Goal: Transaction & Acquisition: Book appointment/travel/reservation

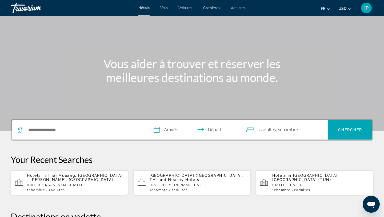
scroll to position [31, 0]
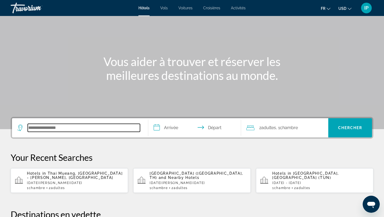
click at [120, 126] on input "Search hotel destination" at bounding box center [84, 128] width 112 height 8
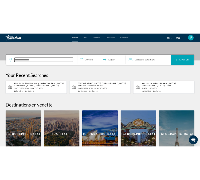
scroll to position [130, 0]
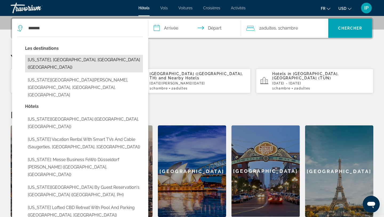
click at [90, 62] on button "[US_STATE], [GEOGRAPHIC_DATA], [GEOGRAPHIC_DATA] ([GEOGRAPHIC_DATA])" at bounding box center [84, 64] width 118 height 18
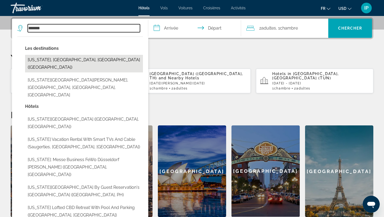
type input "**********"
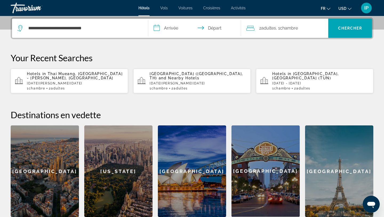
click at [178, 30] on input "**********" at bounding box center [195, 29] width 95 height 21
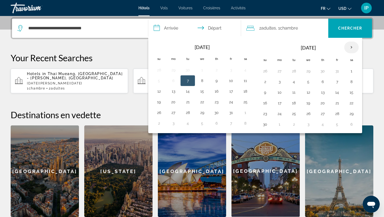
click at [352, 47] on th "Next month" at bounding box center [351, 48] width 14 height 12
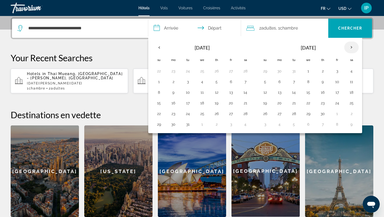
click at [352, 47] on th "Next month" at bounding box center [351, 48] width 14 height 12
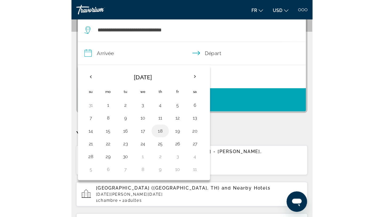
scroll to position [74, 0]
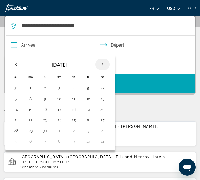
click at [104, 65] on th "Next month" at bounding box center [102, 65] width 14 height 12
click at [104, 112] on button "18" at bounding box center [102, 109] width 9 height 7
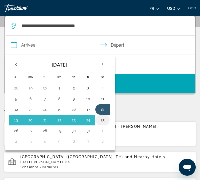
click at [104, 122] on button "25" at bounding box center [102, 120] width 9 height 7
type input "**********"
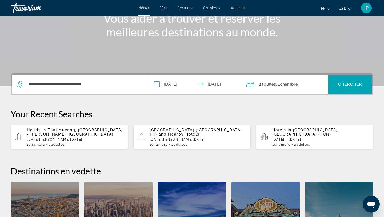
scroll to position [69, 0]
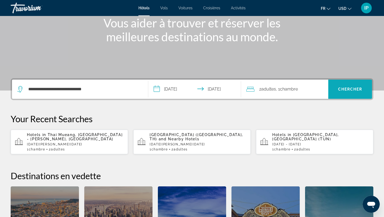
click at [343, 90] on span "Chercher" at bounding box center [350, 89] width 24 height 4
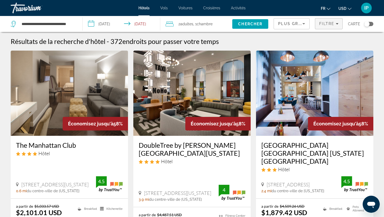
click at [330, 26] on span "Filters" at bounding box center [328, 23] width 27 height 13
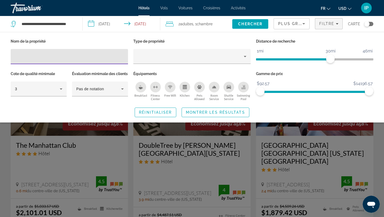
click at [105, 56] on input "Hotel Filters" at bounding box center [69, 57] width 109 height 6
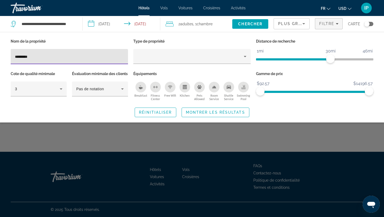
type input "*********"
click at [249, 135] on div "Search widget" at bounding box center [192, 148] width 384 height 137
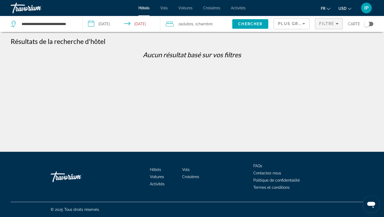
click at [342, 27] on span "Filters" at bounding box center [328, 23] width 27 height 13
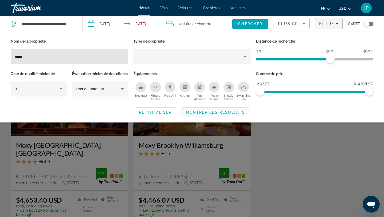
type input "****"
click at [193, 119] on span "Search widget" at bounding box center [215, 112] width 67 height 13
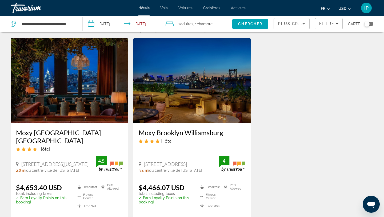
scroll to position [15, 0]
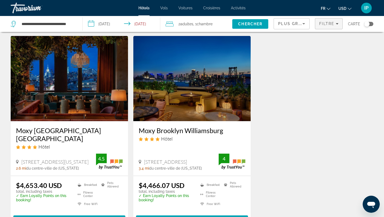
click at [338, 27] on span "Filters" at bounding box center [328, 23] width 27 height 13
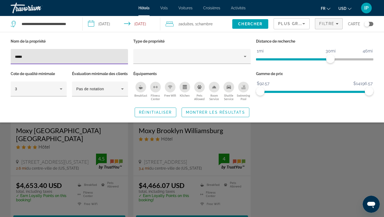
drag, startPoint x: 82, startPoint y: 58, endPoint x: 5, endPoint y: 58, distance: 77.1
click at [5, 58] on div "Nom de la propriété **** Type de propriété Distance de recherche 1mi 46mi 30mi …" at bounding box center [192, 78] width 384 height 80
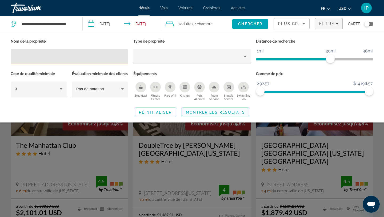
click at [219, 115] on span "Montrer les résultats" at bounding box center [215, 112] width 59 height 4
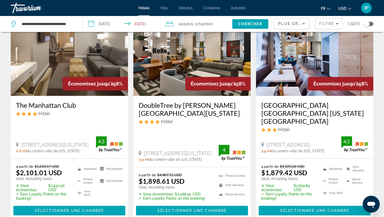
scroll to position [39, 0]
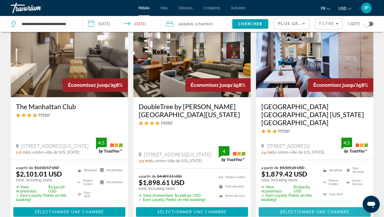
click at [295, 210] on span "Sélectionner une chambre" at bounding box center [314, 212] width 69 height 4
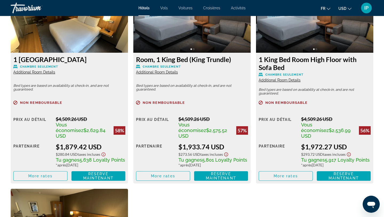
scroll to position [771, 0]
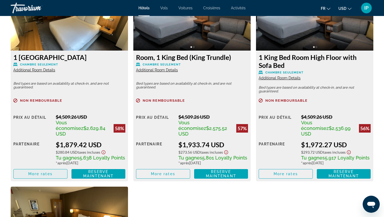
click at [61, 168] on span "Main content" at bounding box center [41, 174] width 54 height 13
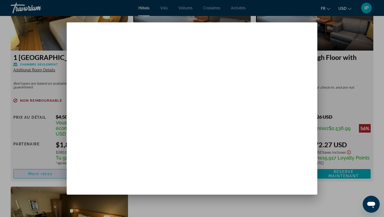
scroll to position [0, 0]
click at [171, 216] on div at bounding box center [192, 108] width 384 height 217
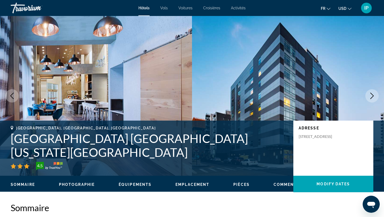
scroll to position [771, 0]
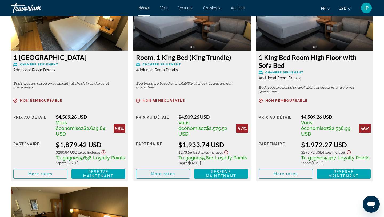
click at [178, 169] on span "Main content" at bounding box center [163, 174] width 54 height 13
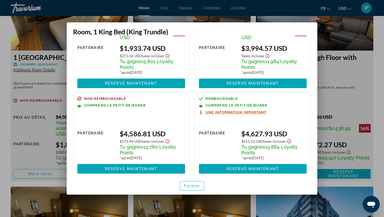
scroll to position [0, 0]
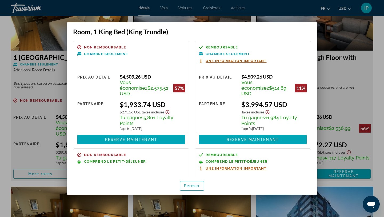
click at [371, 44] on div at bounding box center [192, 108] width 384 height 217
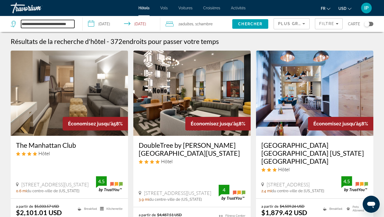
click at [64, 26] on input "**********" at bounding box center [47, 24] width 53 height 8
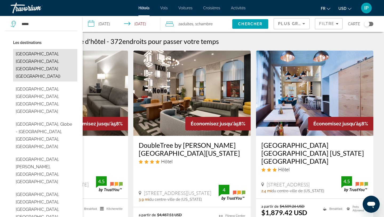
click at [66, 50] on button "[GEOGRAPHIC_DATA], [GEOGRAPHIC_DATA], [GEOGRAPHIC_DATA] ([GEOGRAPHIC_DATA])" at bounding box center [45, 65] width 64 height 33
type input "**********"
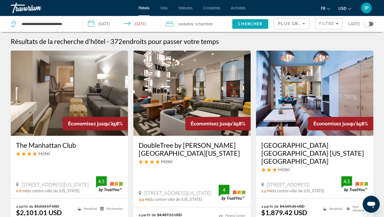
click at [247, 28] on span "Search" at bounding box center [250, 24] width 36 height 13
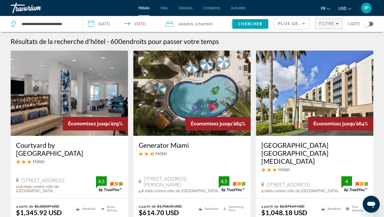
click at [332, 27] on span "Filters" at bounding box center [328, 23] width 27 height 13
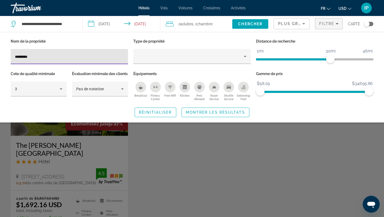
type input "*********"
click at [94, 147] on div "Search widget" at bounding box center [192, 148] width 384 height 137
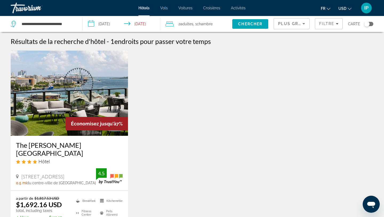
click at [68, 146] on h3 "The [PERSON_NAME][GEOGRAPHIC_DATA]" at bounding box center [69, 149] width 107 height 16
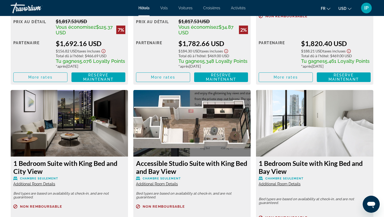
scroll to position [872, 0]
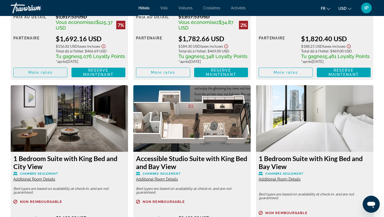
click at [42, 70] on span "More rates" at bounding box center [40, 72] width 24 height 4
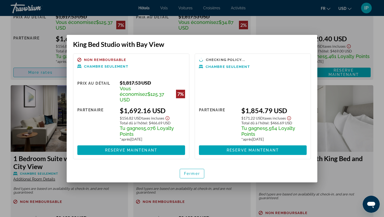
scroll to position [0, 0]
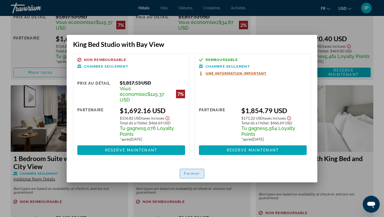
click at [193, 172] on span "Fermer" at bounding box center [192, 174] width 16 height 4
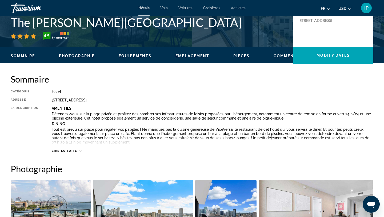
scroll to position [130, 0]
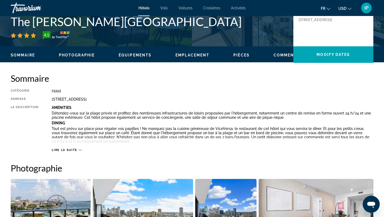
click at [75, 149] on span "Lire la suite" at bounding box center [64, 150] width 25 height 3
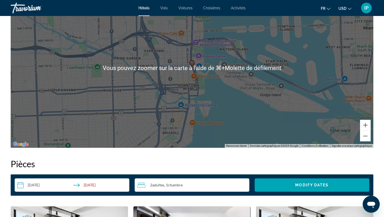
scroll to position [733, 0]
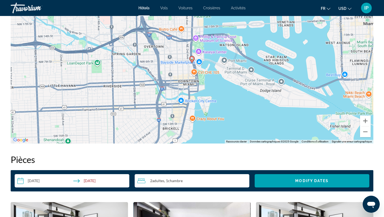
click at [89, 184] on input "**********" at bounding box center [73, 181] width 117 height 15
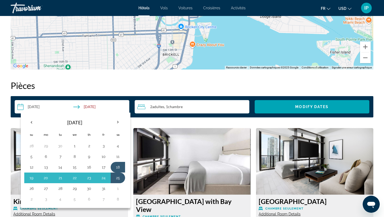
scroll to position [808, 0]
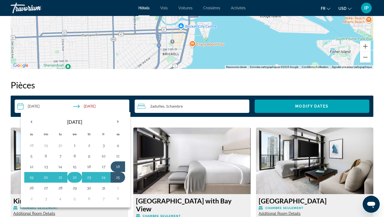
click at [74, 180] on button "22" at bounding box center [74, 177] width 9 height 7
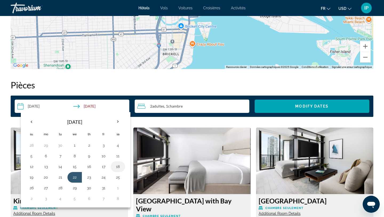
click at [120, 167] on button "18" at bounding box center [118, 166] width 9 height 7
type input "**********"
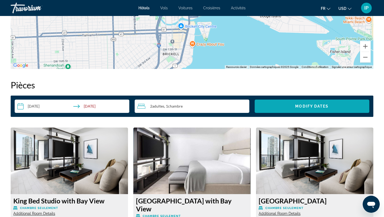
click at [299, 110] on span "Search widget" at bounding box center [312, 106] width 115 height 13
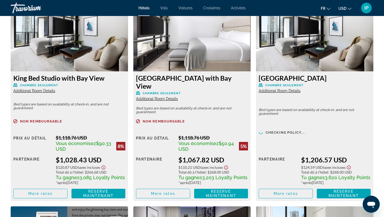
scroll to position [943, 0]
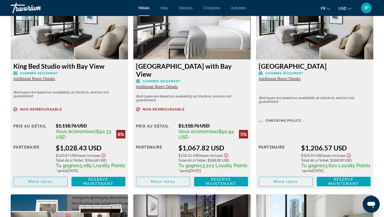
click at [55, 176] on span "Main content" at bounding box center [41, 182] width 54 height 13
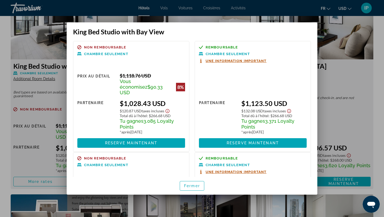
click at [309, 15] on div at bounding box center [192, 108] width 384 height 217
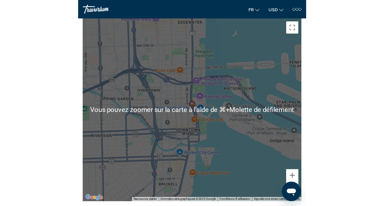
scroll to position [804, 0]
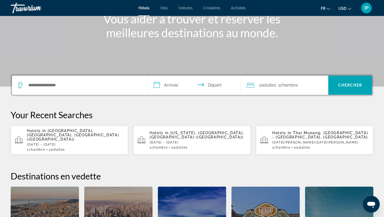
scroll to position [72, 0]
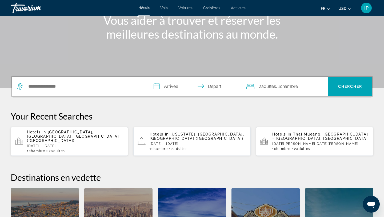
click at [239, 7] on span "Activités" at bounding box center [238, 8] width 15 height 4
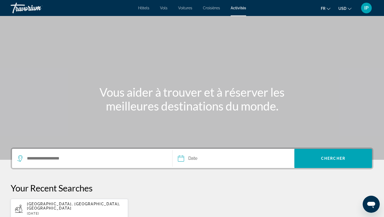
scroll to position [79, 0]
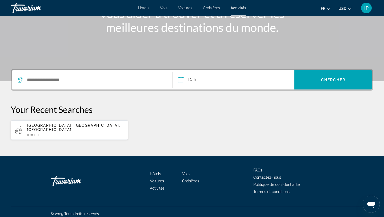
click at [133, 89] on div "Search widget" at bounding box center [92, 79] width 150 height 19
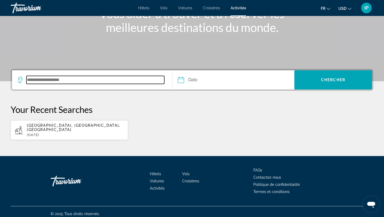
click at [130, 78] on input "Search destination" at bounding box center [95, 80] width 138 height 8
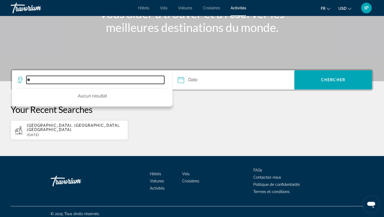
type input "*"
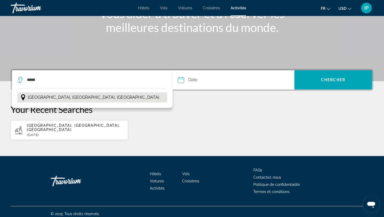
click at [77, 98] on span "Miami, Floride, États-Unis" at bounding box center [94, 97] width 132 height 7
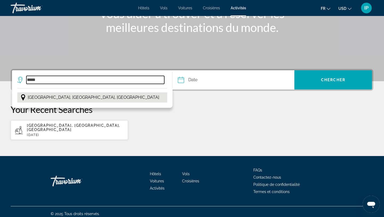
type input "**********"
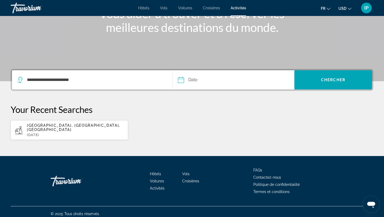
click at [205, 82] on input "Date" at bounding box center [207, 80] width 60 height 21
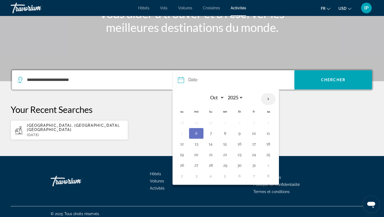
click at [268, 100] on th "Next month" at bounding box center [268, 99] width 14 height 12
select select "*"
select select "****"
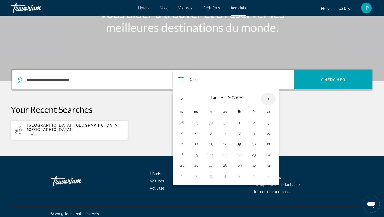
click at [268, 100] on th "Next month" at bounding box center [268, 99] width 14 height 12
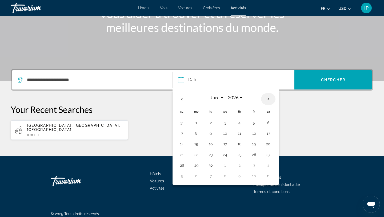
click at [268, 100] on th "Next month" at bounding box center [268, 99] width 14 height 12
select select "*"
click at [270, 147] on button "18" at bounding box center [268, 144] width 9 height 7
type input "**********"
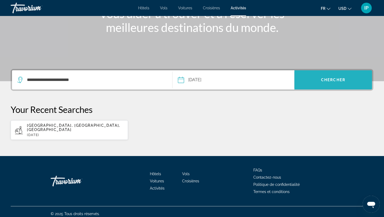
click at [342, 78] on span "Chercher" at bounding box center [333, 80] width 24 height 4
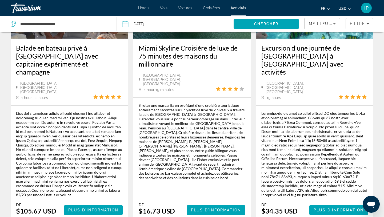
scroll to position [911, 0]
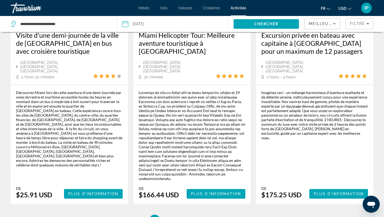
scroll to position [912, 0]
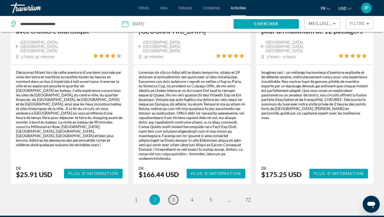
click at [176, 196] on link "page 3" at bounding box center [173, 200] width 9 height 9
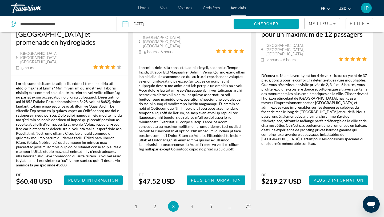
scroll to position [977, 0]
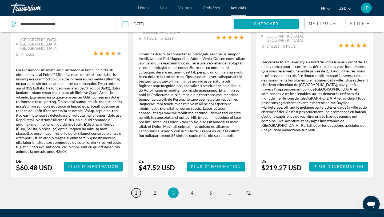
click at [137, 190] on span "1" at bounding box center [136, 193] width 3 height 6
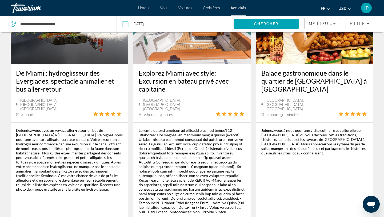
scroll to position [338, 0]
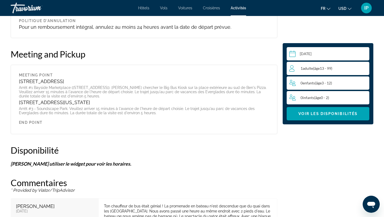
scroll to position [630, 0]
click at [310, 70] on span "Adulte" at bounding box center [308, 68] width 10 height 5
click at [365, 69] on icon "Increment adults" at bounding box center [364, 68] width 5 height 6
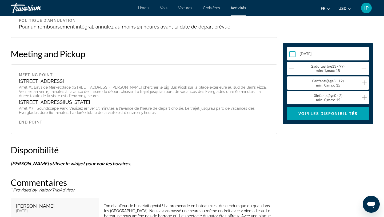
click at [309, 57] on input "Main content" at bounding box center [329, 54] width 85 height 15
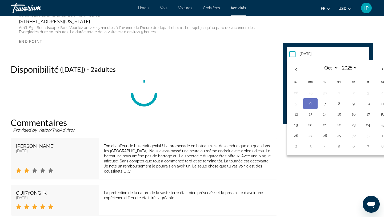
scroll to position [743, 0]
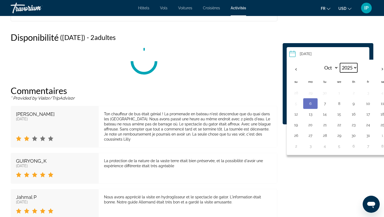
click at [356, 67] on select "**** **** **** **** **** **** **** **** **** **** **** **** **** **** **** ****…" at bounding box center [348, 67] width 17 height 9
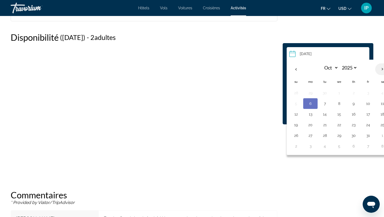
click at [383, 68] on th "Next month" at bounding box center [382, 69] width 14 height 12
select select "*"
select select "****"
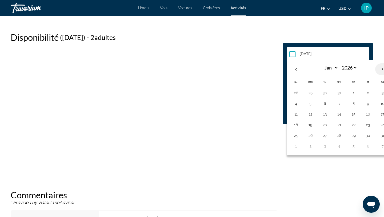
click at [383, 68] on th "Next month" at bounding box center [382, 69] width 14 height 12
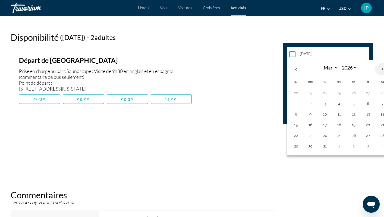
click at [383, 68] on th "Next month" at bounding box center [382, 69] width 14 height 12
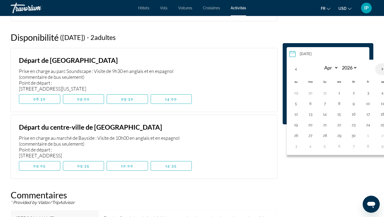
click at [383, 68] on th "Next month" at bounding box center [382, 69] width 14 height 12
select select "*"
click at [298, 123] on button "19" at bounding box center [296, 124] width 9 height 7
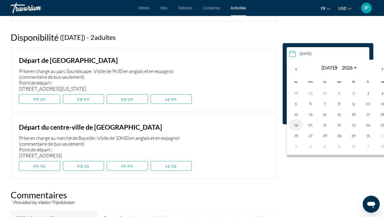
type input "**********"
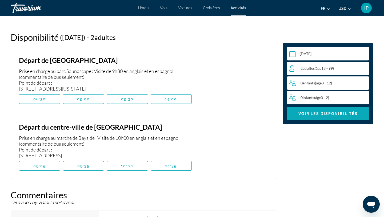
click at [307, 112] on span "Voir les disponibilités" at bounding box center [328, 114] width 59 height 4
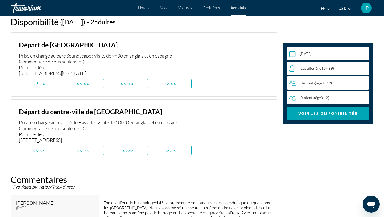
scroll to position [762, 0]
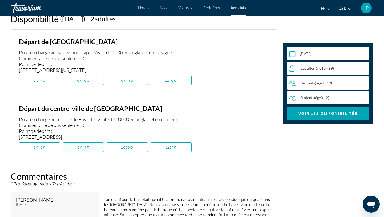
click at [88, 151] on span "Main content" at bounding box center [83, 147] width 41 height 13
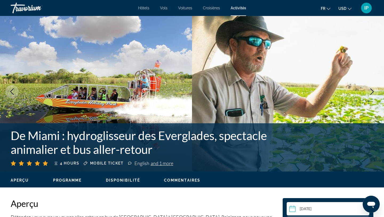
scroll to position [0, 0]
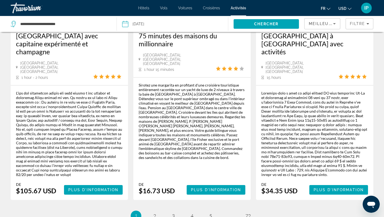
scroll to position [933, 0]
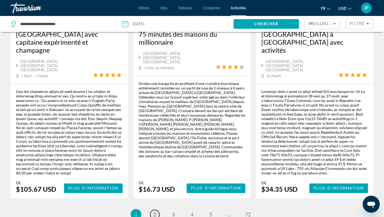
click at [153, 212] on span "2" at bounding box center [154, 215] width 3 height 6
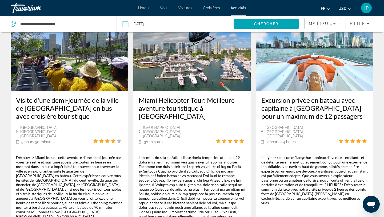
scroll to position [912, 0]
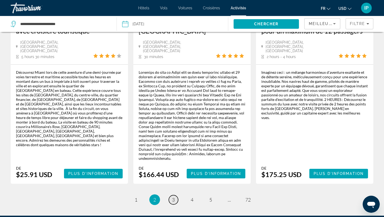
click at [172, 197] on span "3" at bounding box center [173, 200] width 3 height 6
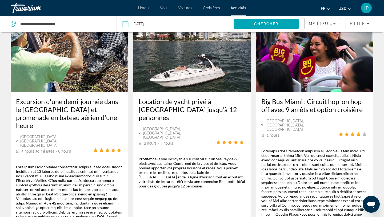
scroll to position [601, 0]
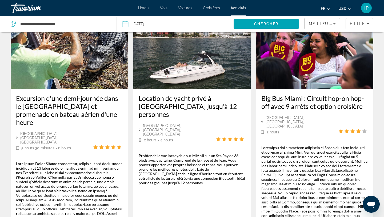
click at [106, 94] on h3 "Excursion d'une demi-journée dans le parc national des Everglades et promenade …" at bounding box center [69, 110] width 107 height 32
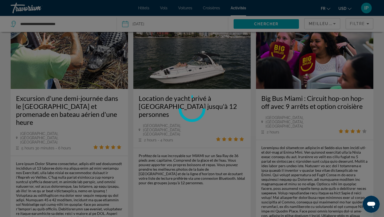
scroll to position [648, 0]
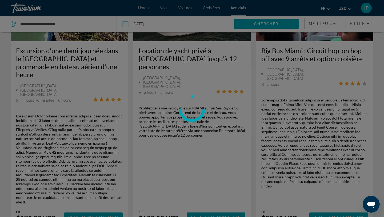
click at [92, 177] on div at bounding box center [192, 108] width 384 height 217
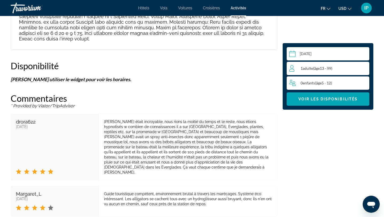
scroll to position [1091, 0]
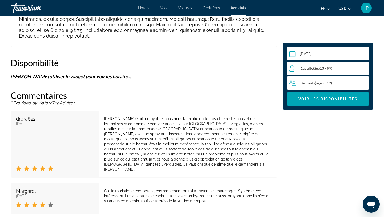
click at [322, 71] on div "1 Adulte Adultes ( âge 13 - 99)" at bounding box center [329, 68] width 80 height 6
click at [364, 68] on icon "Increment adults" at bounding box center [364, 68] width 5 height 6
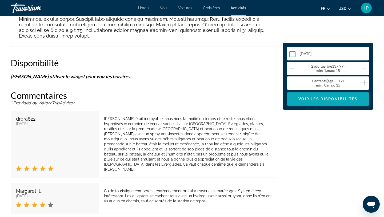
click at [344, 98] on span "Voir les disponibilités" at bounding box center [328, 99] width 59 height 4
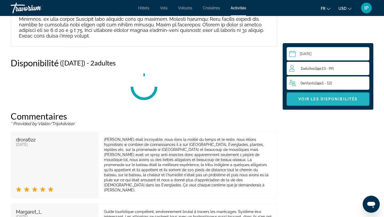
scroll to position [1111, 0]
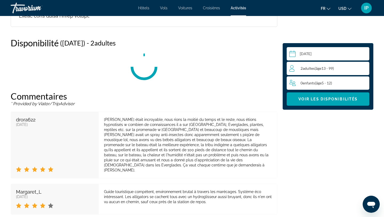
click at [320, 52] on input "Main content" at bounding box center [329, 54] width 85 height 15
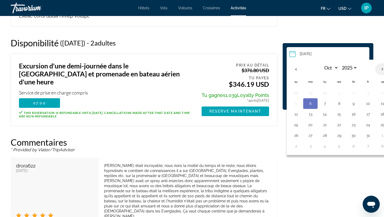
click at [382, 69] on th "Next month" at bounding box center [382, 69] width 14 height 12
select select "*"
select select "****"
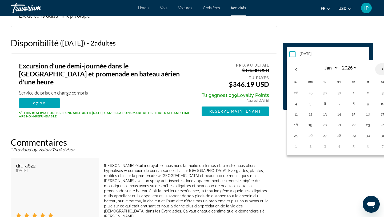
click at [382, 69] on th "Next month" at bounding box center [382, 69] width 14 height 12
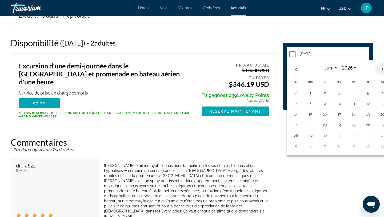
click at [382, 69] on th "Next month" at bounding box center [382, 69] width 14 height 12
click at [297, 68] on th "Previous month" at bounding box center [296, 69] width 14 height 12
click at [382, 69] on th "Next month" at bounding box center [382, 69] width 14 height 12
select select "*"
click at [298, 125] on button "19" at bounding box center [296, 124] width 9 height 7
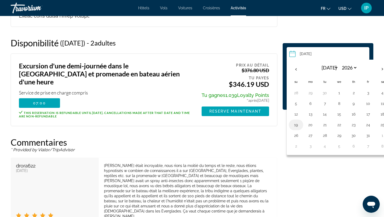
type input "**********"
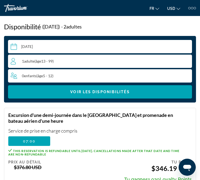
scroll to position [1084, 0]
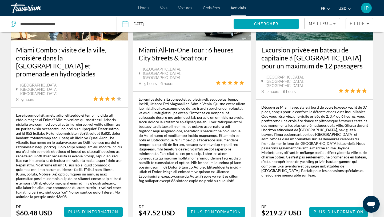
scroll to position [977, 0]
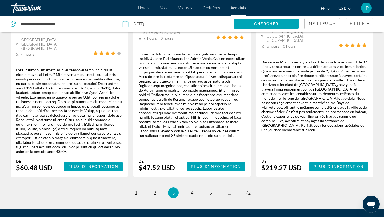
click at [196, 188] on li "page 4" at bounding box center [192, 193] width 11 height 11
click at [193, 190] on span "4" at bounding box center [192, 193] width 3 height 6
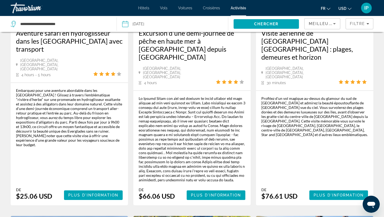
scroll to position [112, 0]
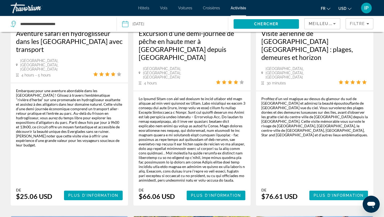
click at [319, 194] on span "Plus d'information" at bounding box center [339, 196] width 50 height 4
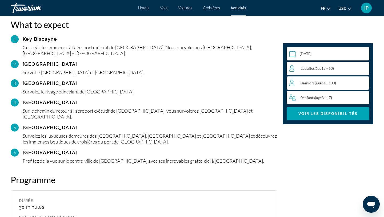
scroll to position [563, 0]
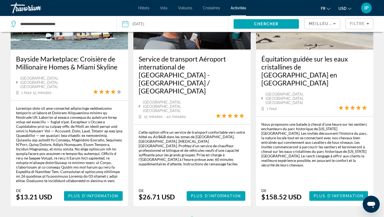
scroll to position [892, 0]
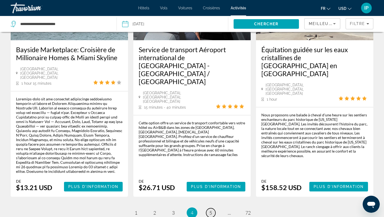
click at [208, 209] on link "page 5" at bounding box center [210, 213] width 9 height 9
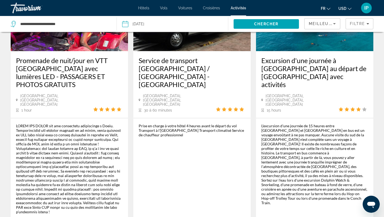
scroll to position [638, 0]
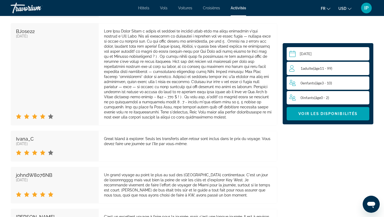
scroll to position [1047, 0]
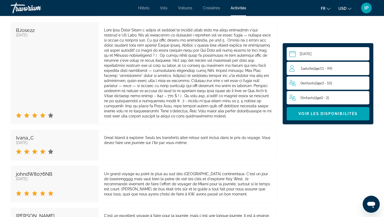
click at [317, 56] on input "Main content" at bounding box center [329, 54] width 85 height 15
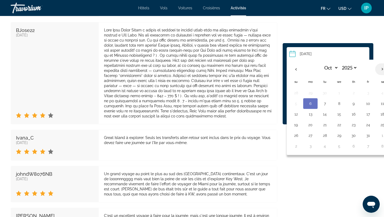
click at [383, 67] on th "Next month" at bounding box center [382, 69] width 14 height 12
select select "*"
select select "****"
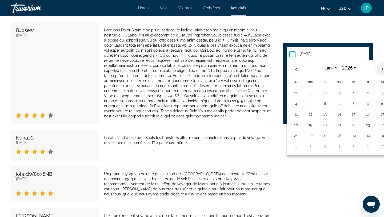
click at [383, 67] on th "Next month" at bounding box center [382, 69] width 14 height 12
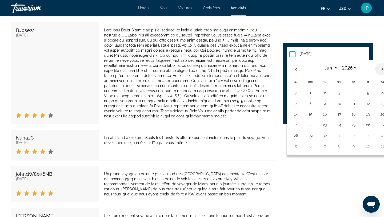
click at [383, 67] on th "Next month" at bounding box center [382, 69] width 14 height 12
select select "*"
click at [311, 125] on button "20" at bounding box center [310, 124] width 9 height 7
type input "**********"
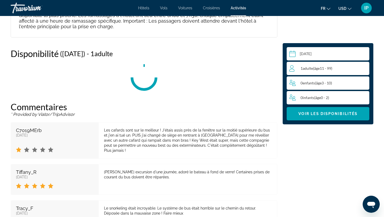
scroll to position [816, 0]
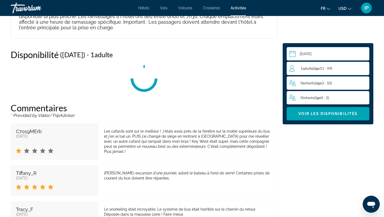
click at [330, 73] on div "1 Adulte Adultes ( âge 11 - 99)" at bounding box center [329, 68] width 80 height 13
click at [364, 69] on icon "Increment adults" at bounding box center [364, 68] width 5 height 6
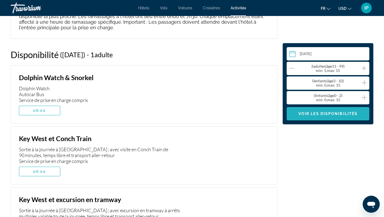
click at [343, 116] on span "Voir les disponibilités" at bounding box center [328, 114] width 59 height 4
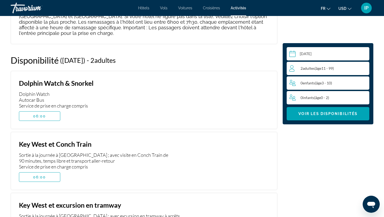
scroll to position [808, 0]
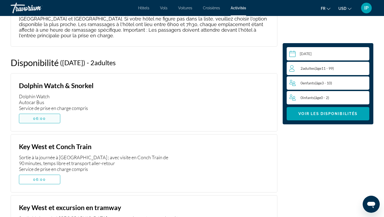
click at [53, 112] on span "Main content" at bounding box center [39, 118] width 41 height 13
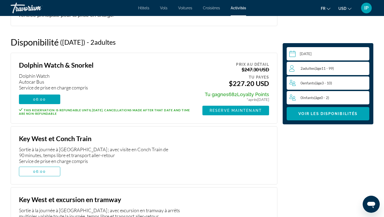
scroll to position [830, 0]
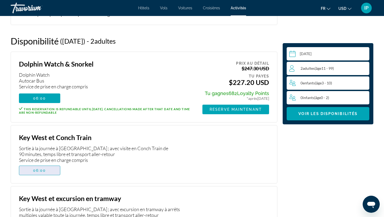
click at [47, 164] on span "Main content" at bounding box center [39, 170] width 41 height 13
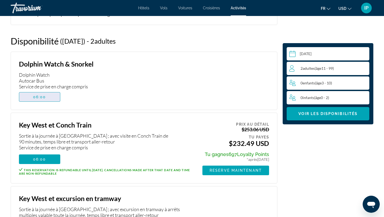
click at [52, 91] on span "Main content" at bounding box center [39, 97] width 41 height 13
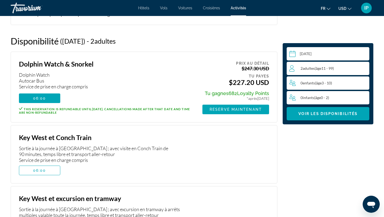
drag, startPoint x: 95, startPoint y: 48, endPoint x: 16, endPoint y: 44, distance: 79.3
click at [16, 52] on div "Dolphin Watch & Snorkel Dolphin Watch Autocar Bus Service de prise en charge co…" at bounding box center [144, 87] width 267 height 71
copy h3 "Dolphin Watch & Snorkel"
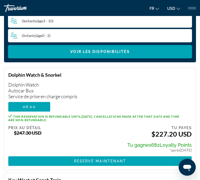
scroll to position [830, 0]
